Goal: Task Accomplishment & Management: Manage account settings

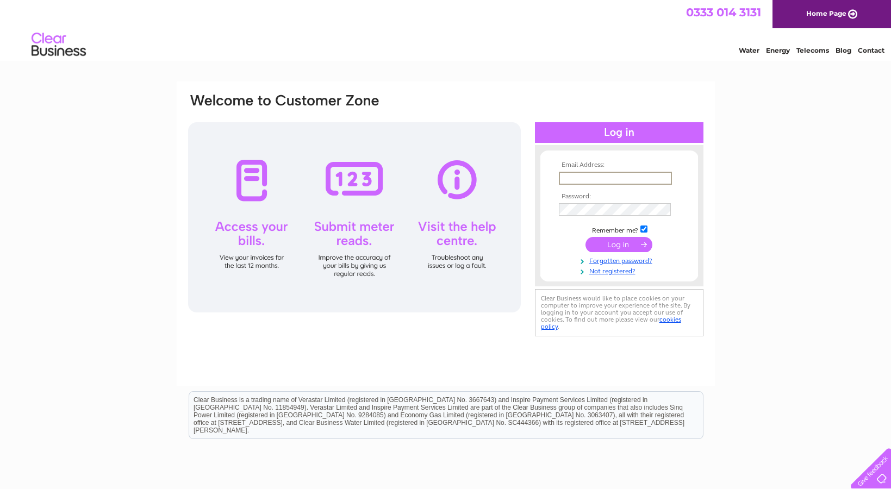
type input "damian@jd-pakula.com"
click at [623, 247] on input "submit" at bounding box center [618, 244] width 67 height 15
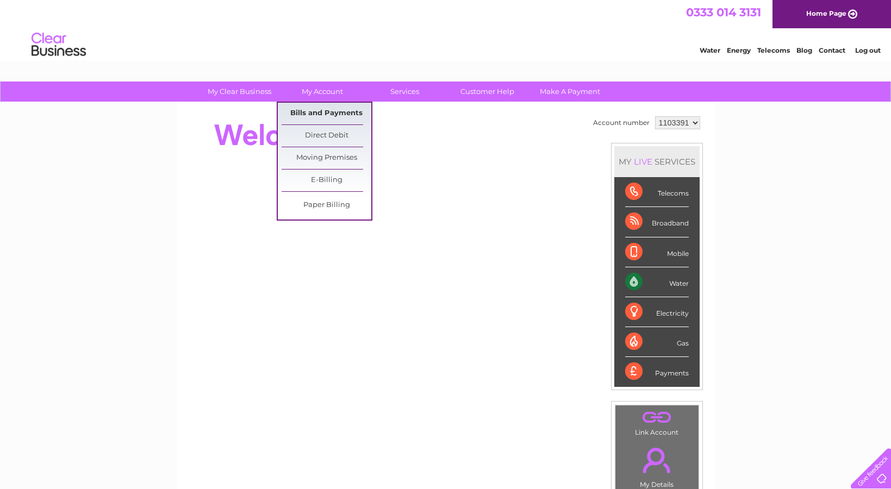
click at [320, 116] on link "Bills and Payments" at bounding box center [327, 114] width 90 height 22
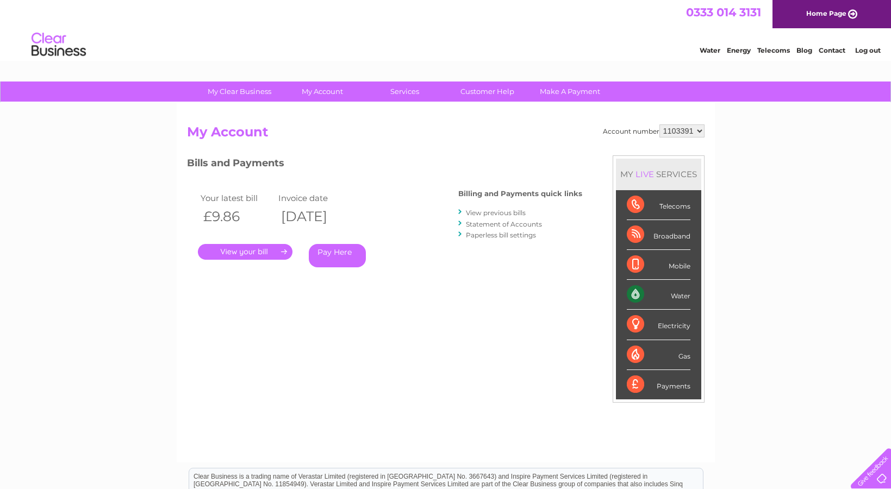
click at [257, 249] on link "." at bounding box center [245, 252] width 95 height 16
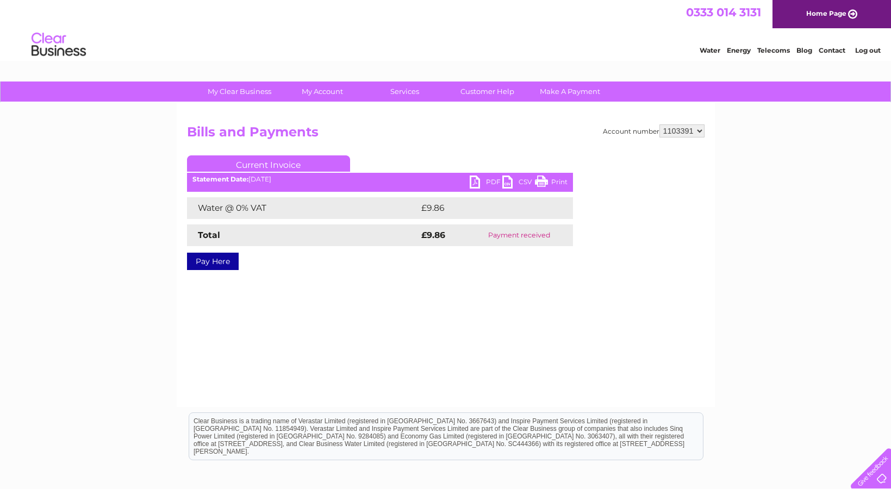
click at [477, 186] on link "PDF" at bounding box center [486, 184] width 33 height 16
